Goal: Task Accomplishment & Management: Complete application form

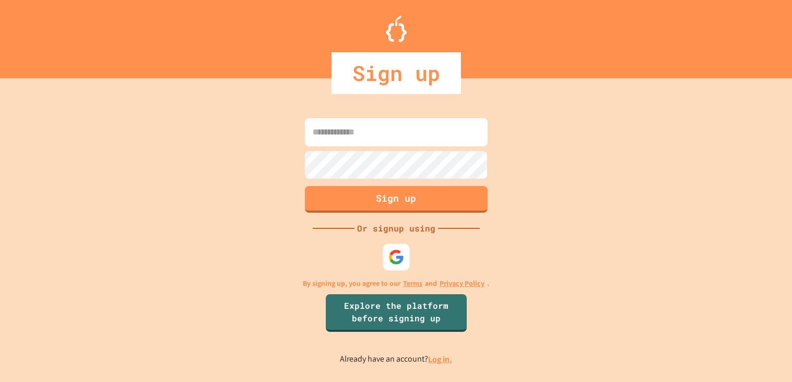
click at [395, 255] on img at bounding box center [396, 257] width 16 height 16
click at [393, 262] on img at bounding box center [395, 257] width 17 height 17
click at [390, 254] on img at bounding box center [395, 257] width 17 height 17
